Goal: Check status: Check status

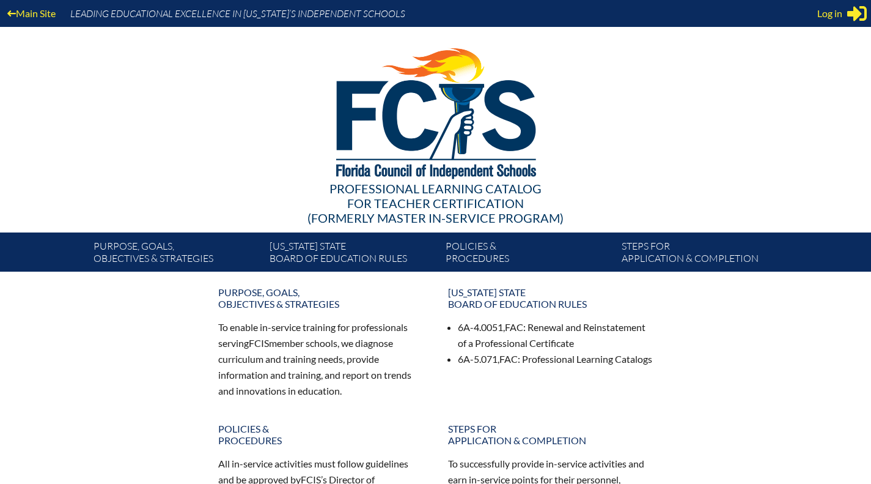
type input "[PERSON_NAME][EMAIL_ADDRESS][PERSON_NAME][DOMAIN_NAME]"
drag, startPoint x: 836, startPoint y: 8, endPoint x: 850, endPoint y: 63, distance: 56.6
click at [850, 63] on div "Main Site Leading Educational Excellence in Florida’s Independent Schools Profe…" at bounding box center [435, 135] width 871 height 271
click at [825, 23] on div "Main Site Leading Educational Excellence in Florida’s Independent Schools" at bounding box center [435, 13] width 871 height 27
click at [829, 18] on span "Log in" at bounding box center [829, 13] width 25 height 15
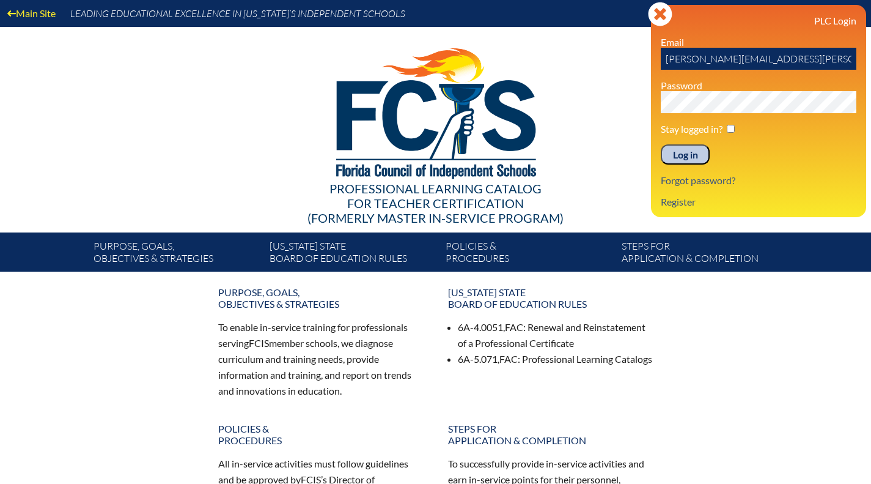
click at [693, 158] on input "Log in" at bounding box center [685, 154] width 49 height 21
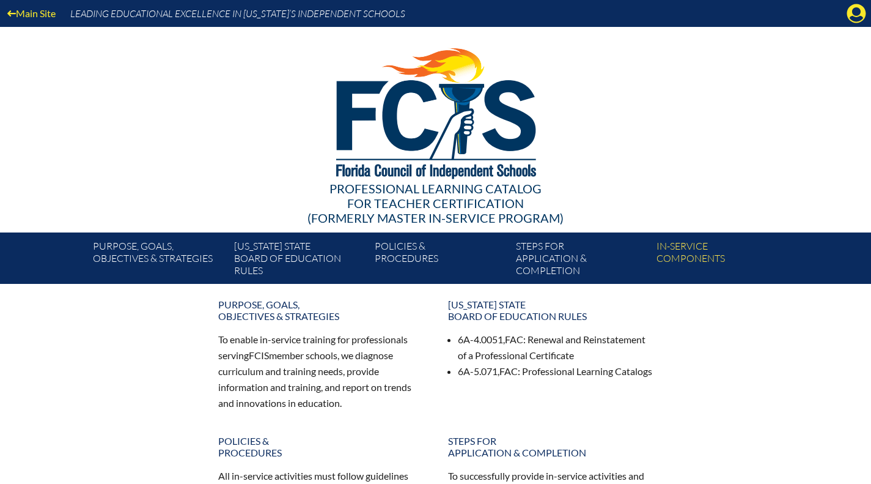
click at [702, 254] on link "In-service components" at bounding box center [722, 260] width 141 height 46
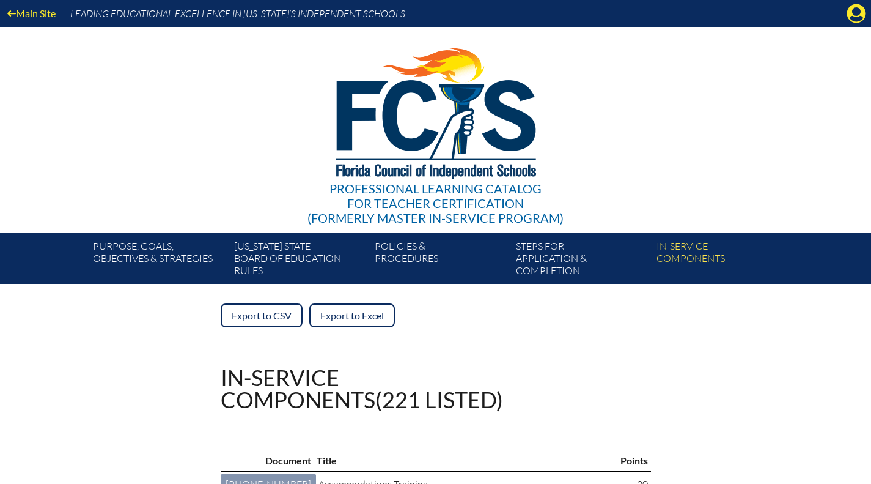
click at [852, 10] on icon at bounding box center [856, 13] width 19 height 19
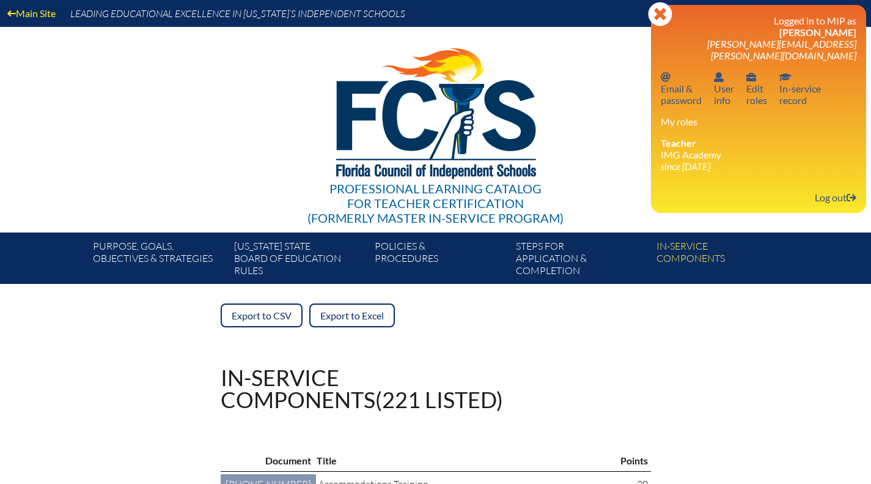
click at [795, 83] on link "In-service record In-service record" at bounding box center [800, 88] width 51 height 40
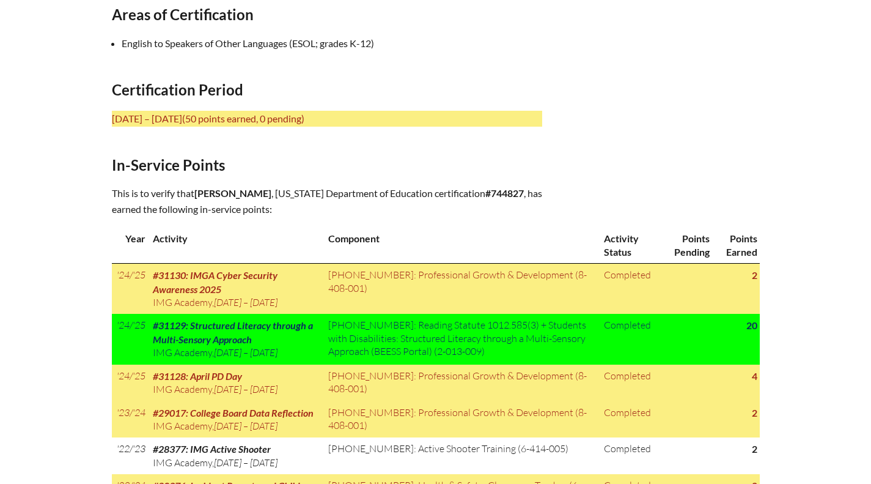
scroll to position [480, 0]
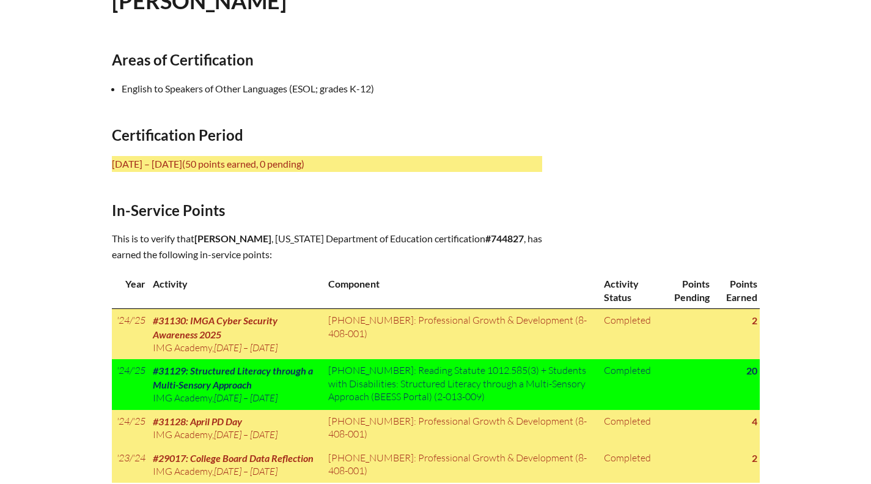
scroll to position [0, 0]
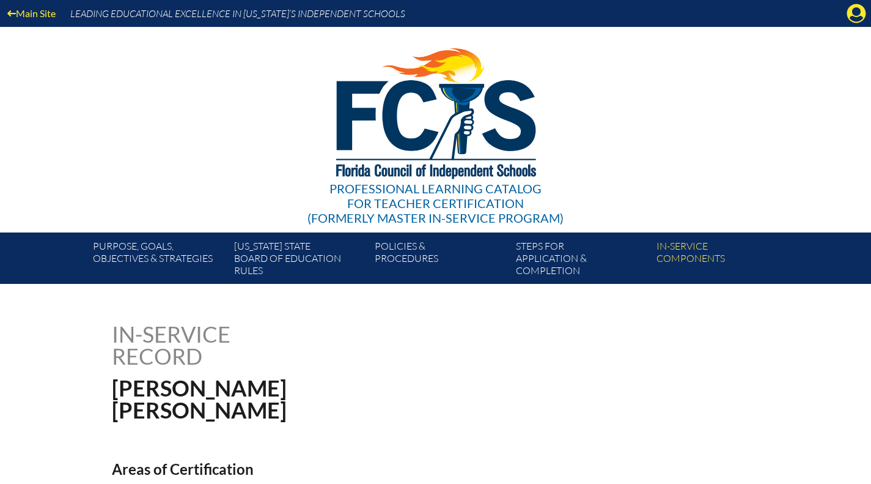
click at [857, 15] on icon "Manage account" at bounding box center [857, 14] width 20 height 20
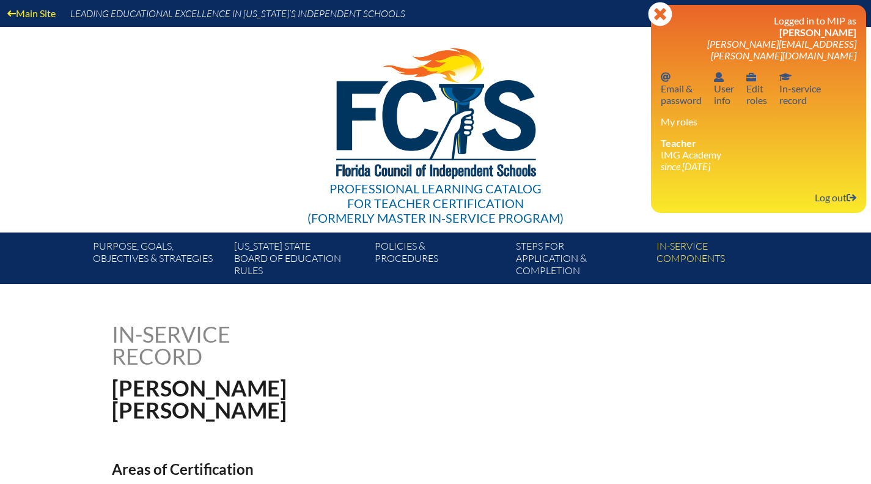
click at [823, 189] on link "Log out Log out" at bounding box center [835, 197] width 51 height 17
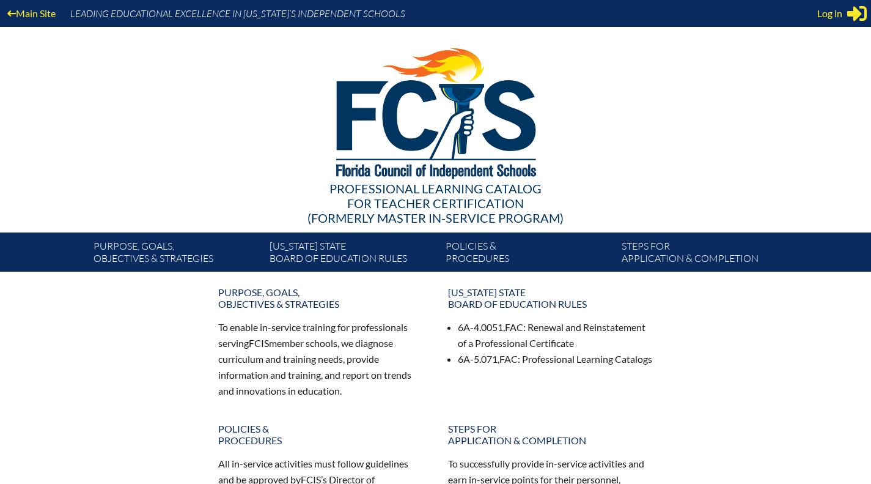
type input "[PERSON_NAME][EMAIL_ADDRESS][PERSON_NAME][DOMAIN_NAME]"
click at [822, 13] on span "Log in" at bounding box center [829, 13] width 25 height 15
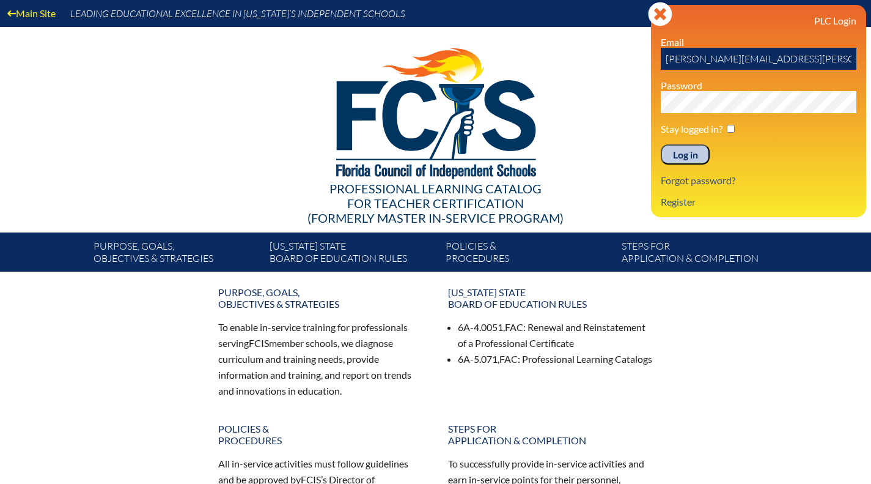
click at [680, 157] on input "Log in" at bounding box center [685, 154] width 49 height 21
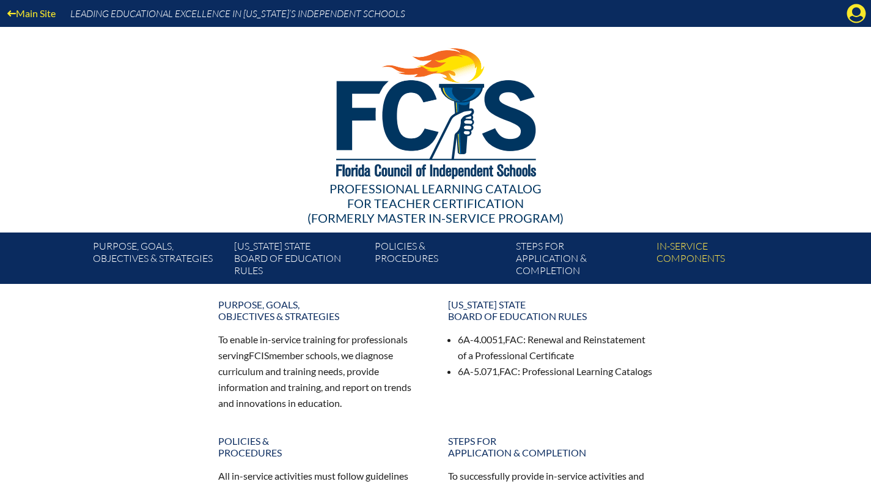
scroll to position [1, 0]
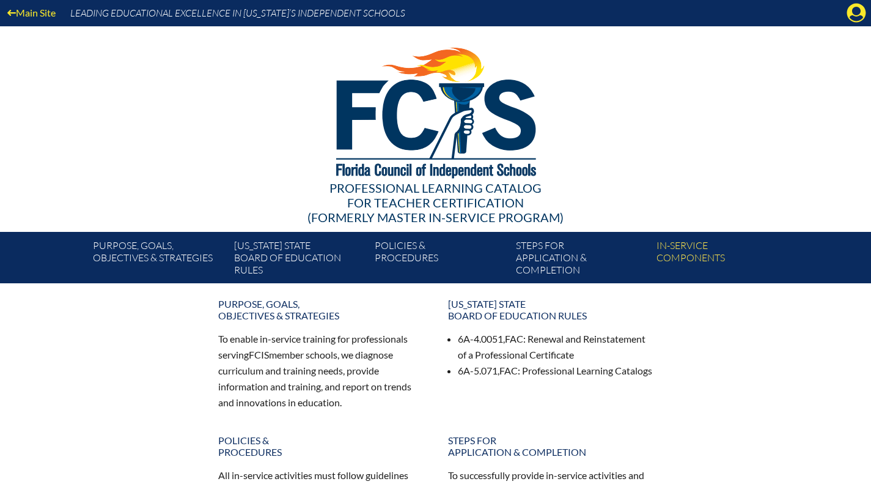
click at [855, 8] on icon "Manage account" at bounding box center [857, 13] width 20 height 20
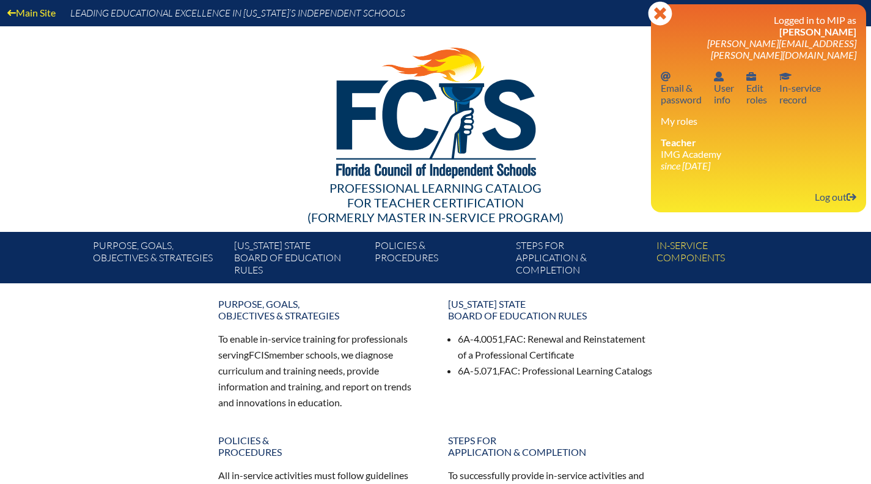
click at [806, 86] on link "In-service record In-service record" at bounding box center [800, 88] width 51 height 40
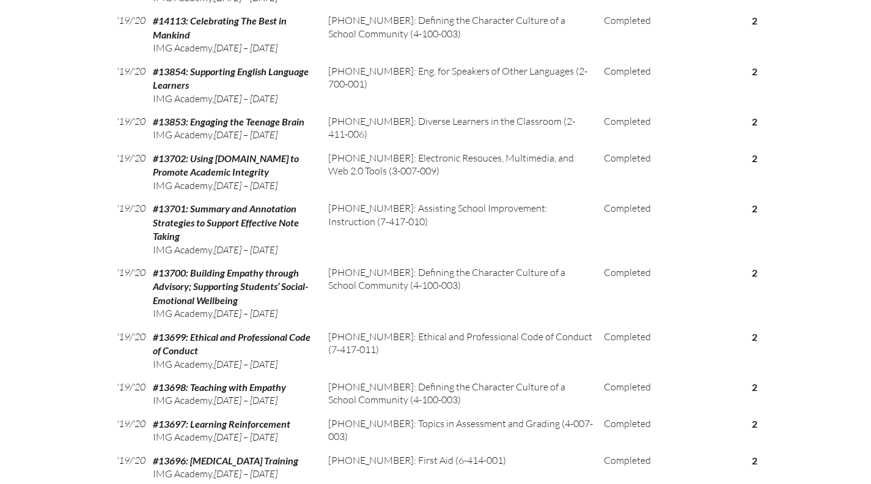
scroll to position [2954, 0]
